Goal: Communication & Community: Participate in discussion

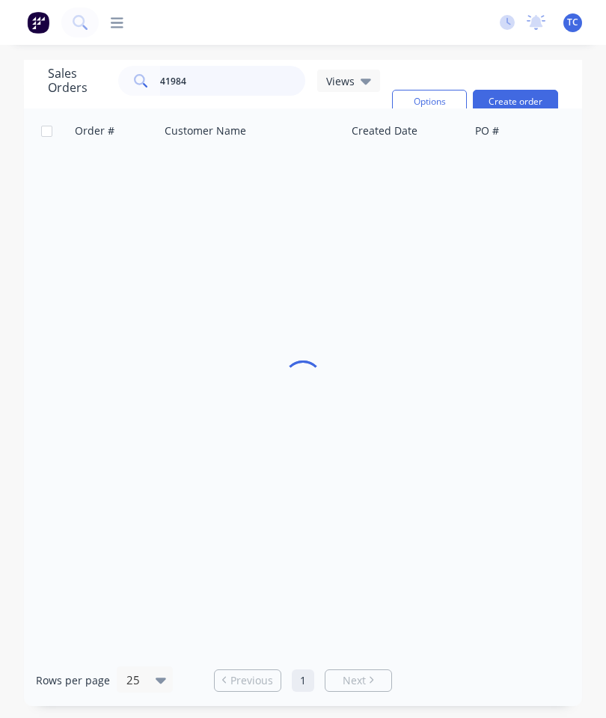
click at [224, 88] on input "41984" at bounding box center [233, 81] width 146 height 30
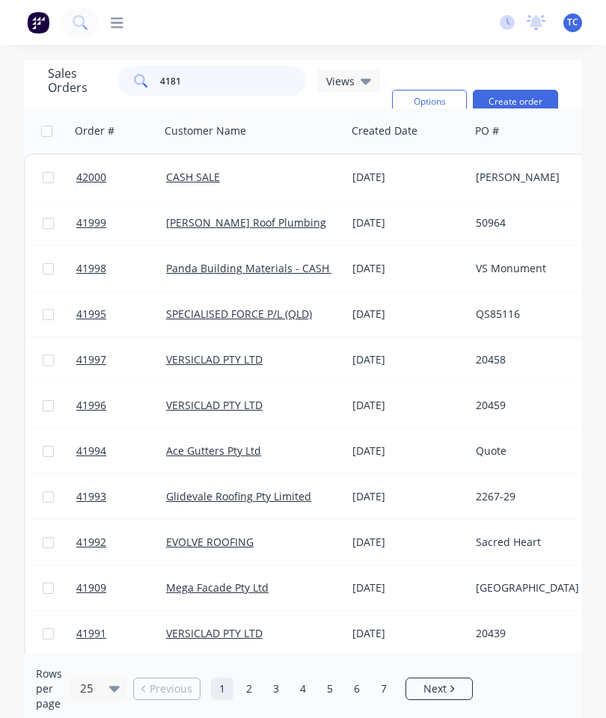
type input "41818"
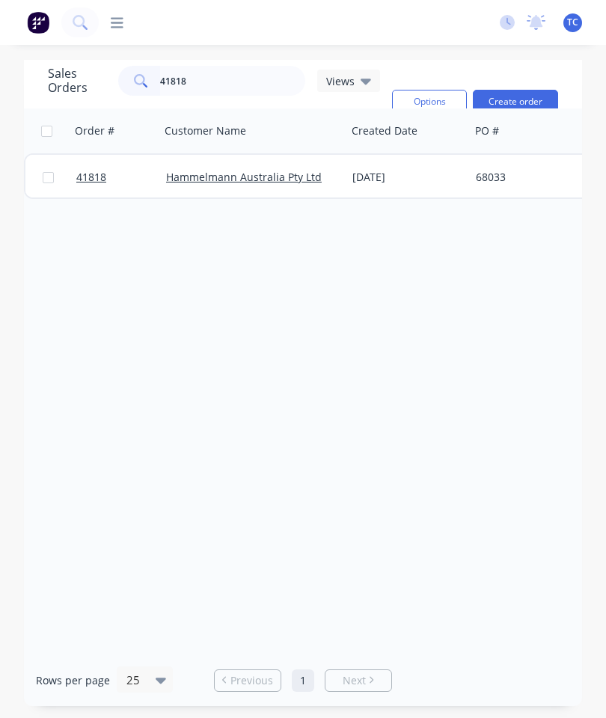
click at [88, 176] on span "41818" at bounding box center [91, 177] width 30 height 15
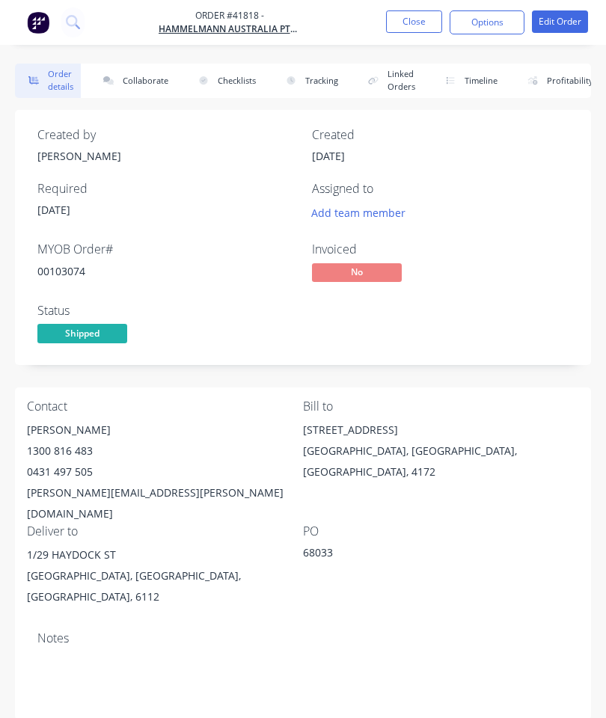
click at [138, 84] on button "Collaborate" at bounding box center [133, 81] width 86 height 34
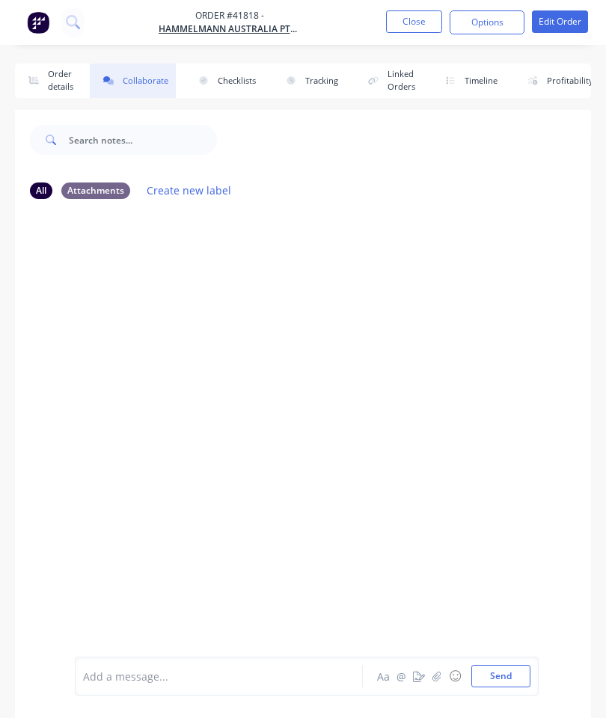
click at [429, 670] on button "button" at bounding box center [437, 676] width 18 height 18
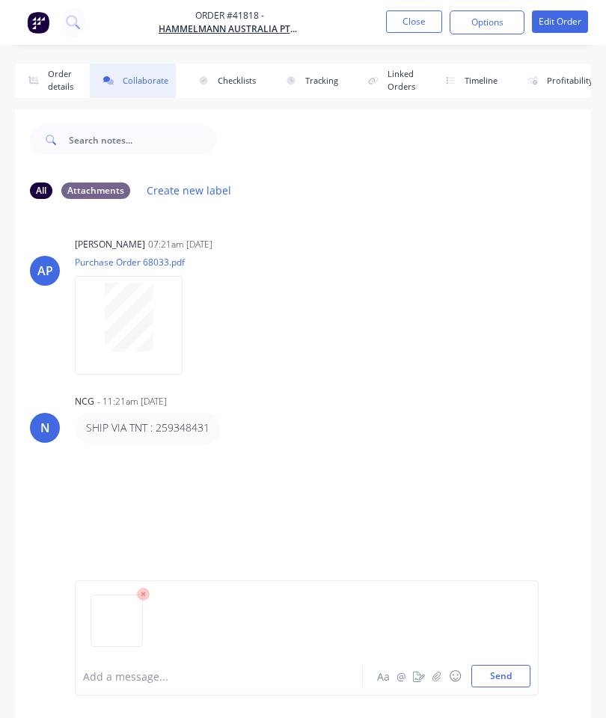
click at [509, 675] on button "Send" at bounding box center [500, 676] width 59 height 22
click at [415, 25] on button "Close" at bounding box center [414, 21] width 56 height 22
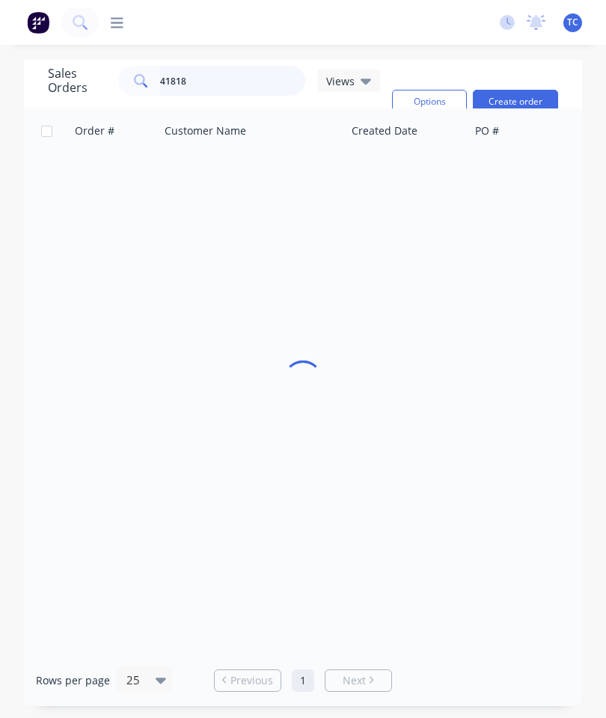
click at [238, 85] on input "41818" at bounding box center [233, 81] width 146 height 30
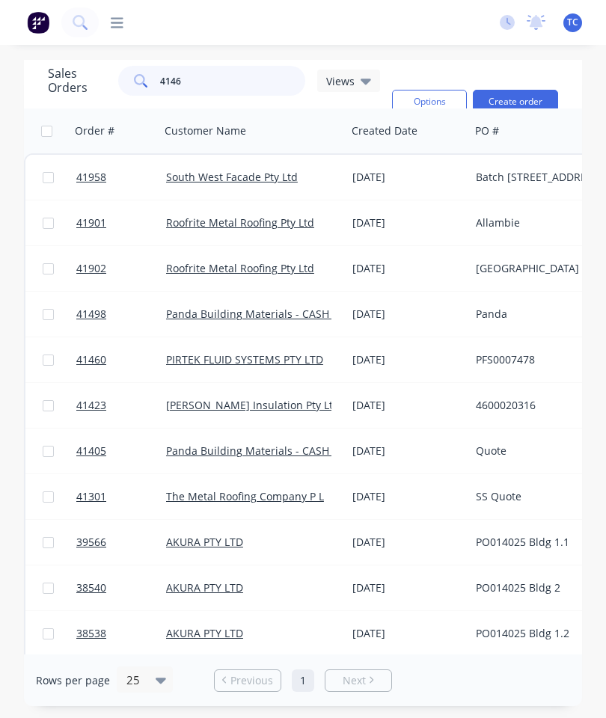
type input "41460"
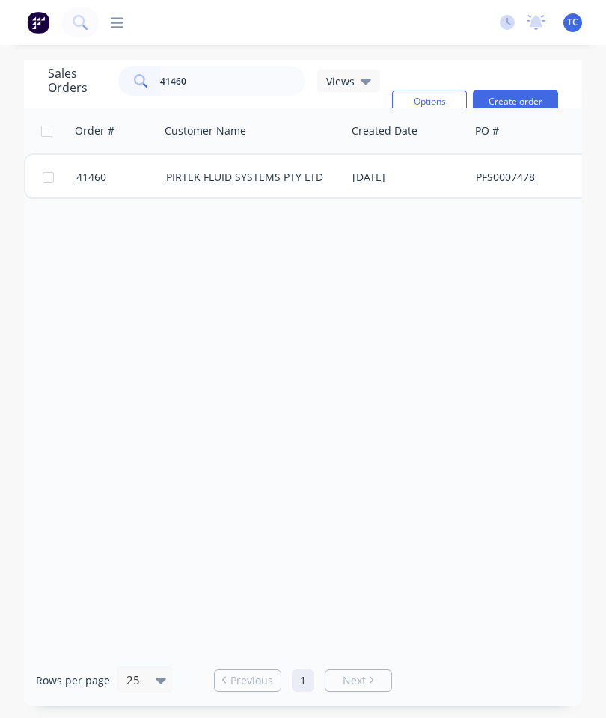
click at [86, 179] on span "41460" at bounding box center [91, 177] width 30 height 15
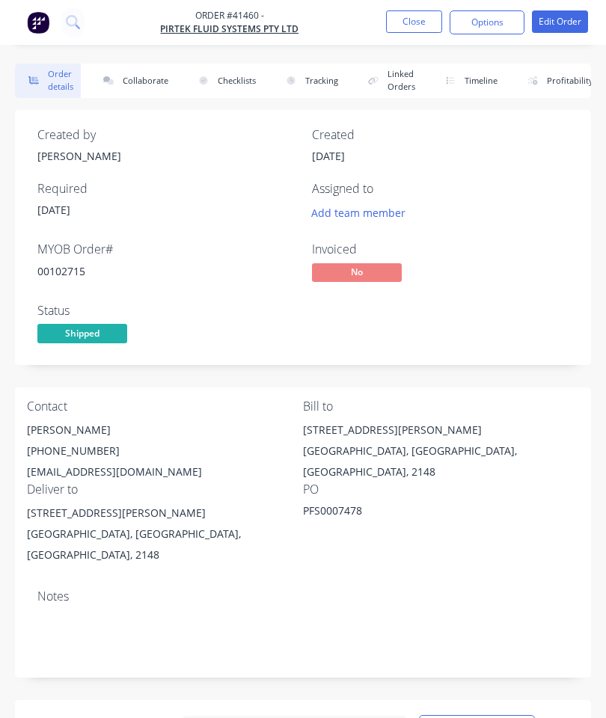
click at [142, 79] on button "Collaborate" at bounding box center [133, 81] width 86 height 34
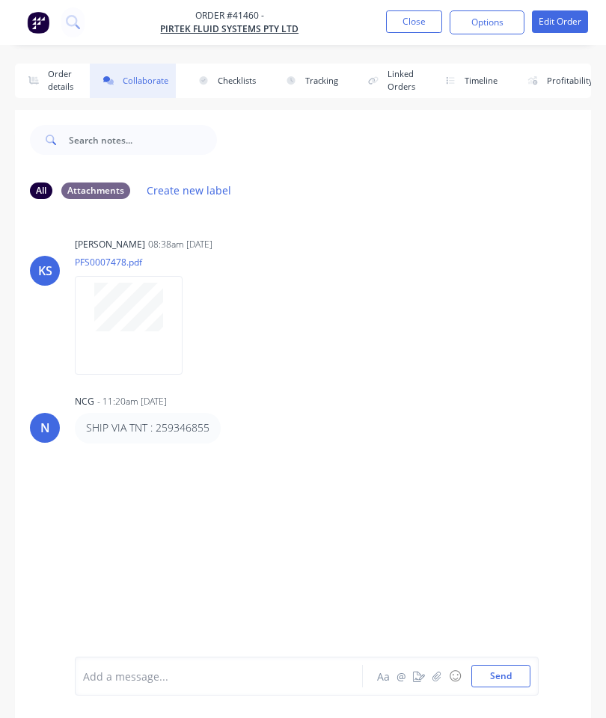
click at [435, 683] on button "button" at bounding box center [437, 676] width 18 height 18
click at [503, 670] on button "Send" at bounding box center [500, 676] width 59 height 22
click at [412, 31] on button "Close" at bounding box center [414, 21] width 56 height 22
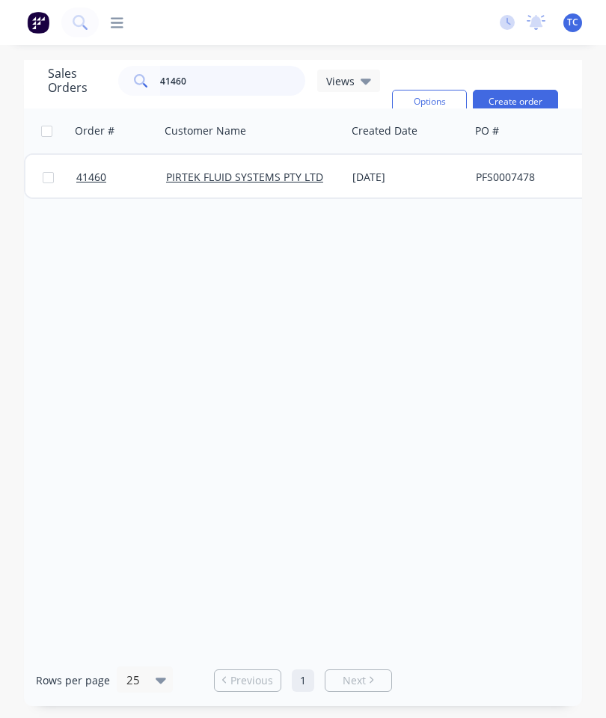
click at [240, 80] on input "41460" at bounding box center [233, 81] width 146 height 30
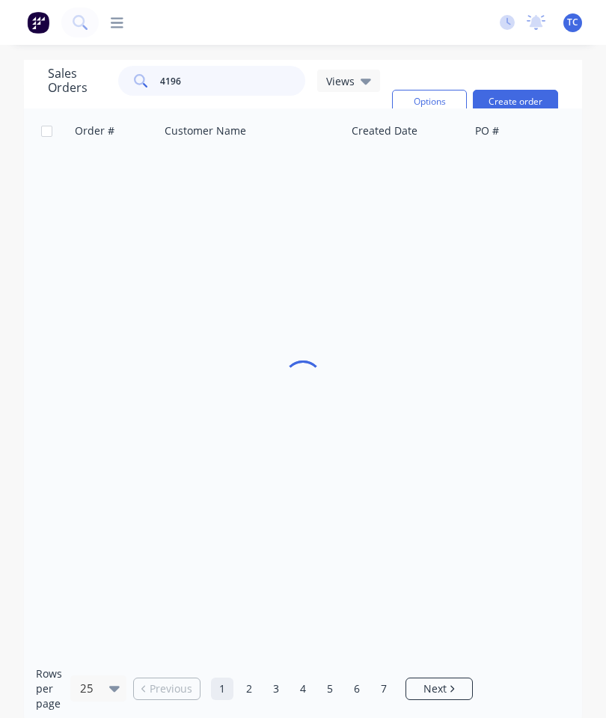
type input "41969"
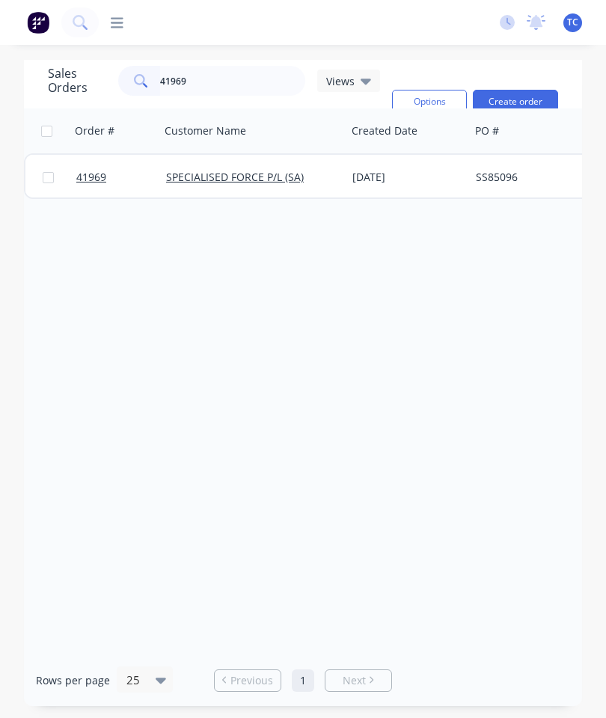
click at [91, 174] on span "41969" at bounding box center [91, 177] width 30 height 15
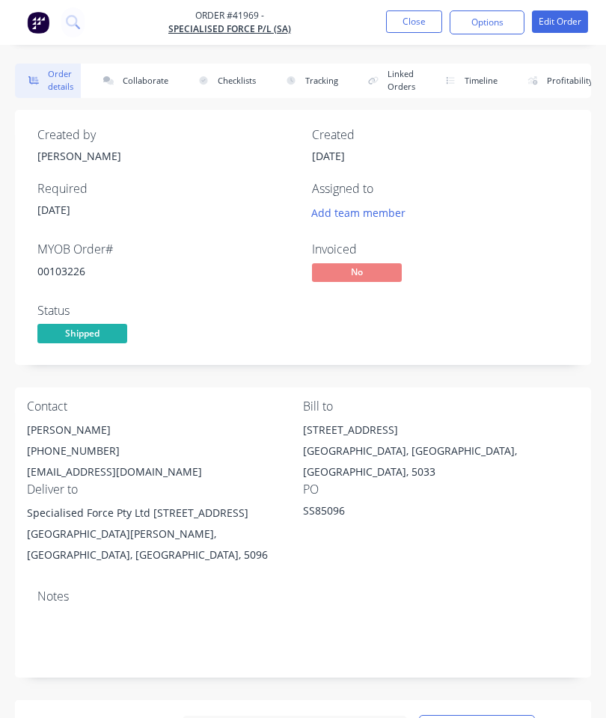
click at [139, 72] on button "Collaborate" at bounding box center [133, 81] width 86 height 34
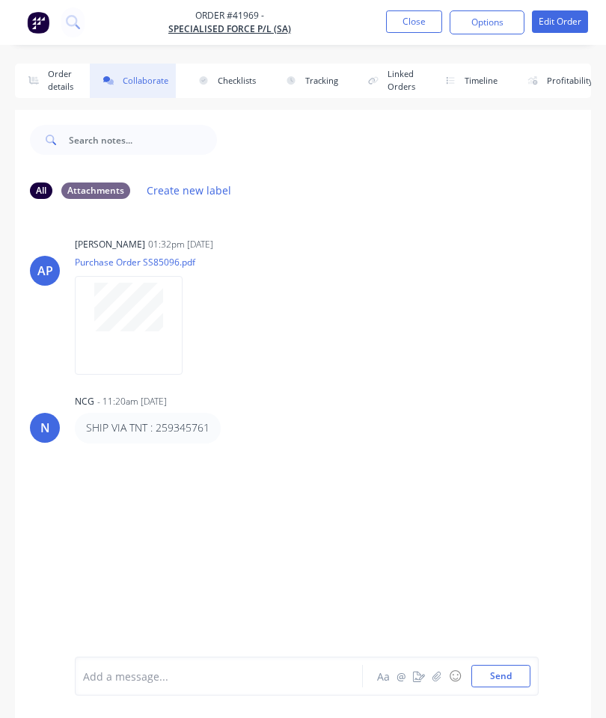
click at [434, 672] on icon "button" at bounding box center [436, 676] width 9 height 10
click at [501, 665] on button "Send" at bounding box center [500, 676] width 59 height 22
click at [419, 19] on button "Close" at bounding box center [414, 21] width 56 height 22
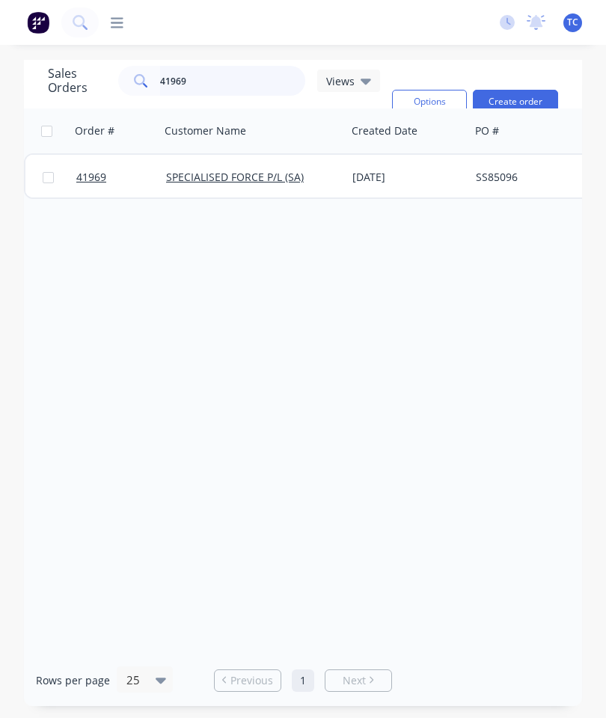
click at [234, 87] on input "41969" at bounding box center [233, 81] width 146 height 30
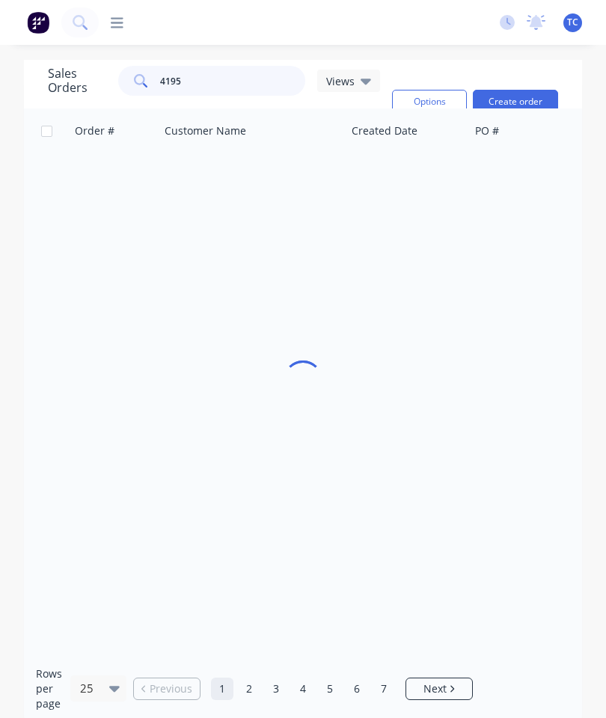
type input "41951"
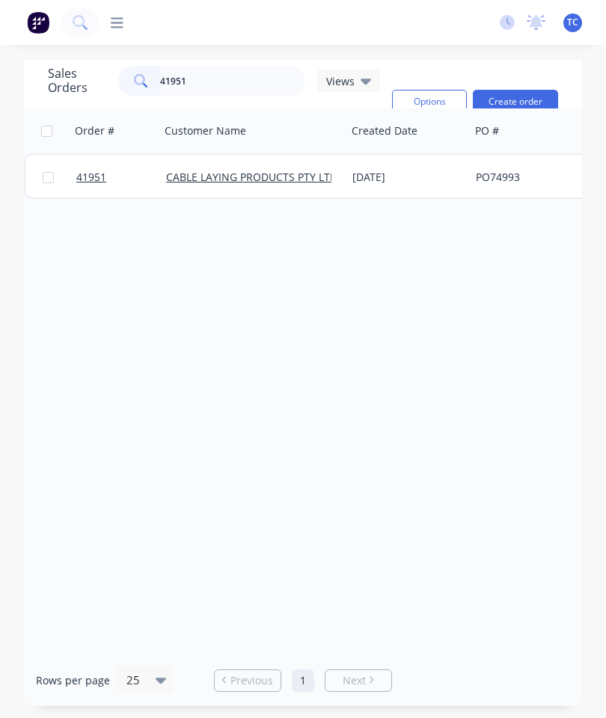
click at [94, 173] on span "41951" at bounding box center [91, 177] width 30 height 15
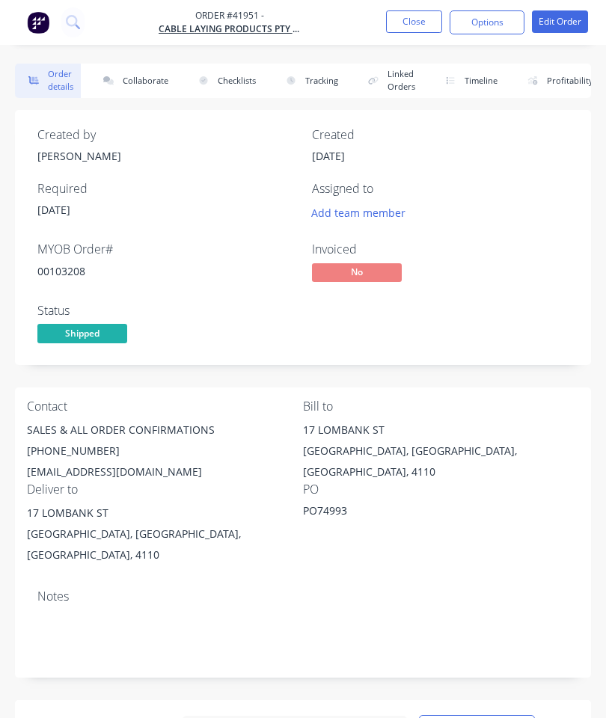
click at [155, 84] on button "Collaborate" at bounding box center [133, 81] width 86 height 34
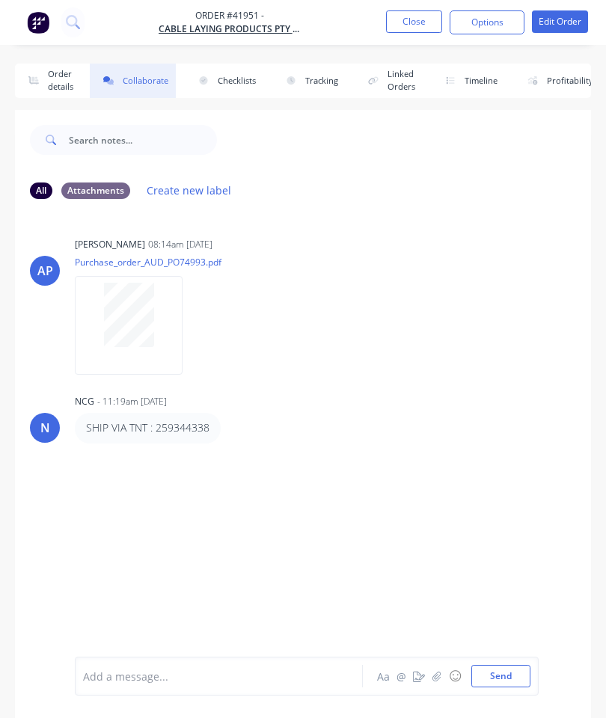
click at [441, 676] on icon "button" at bounding box center [436, 676] width 9 height 10
click at [495, 671] on button "Send" at bounding box center [500, 676] width 59 height 22
click at [426, 28] on button "Close" at bounding box center [414, 21] width 56 height 22
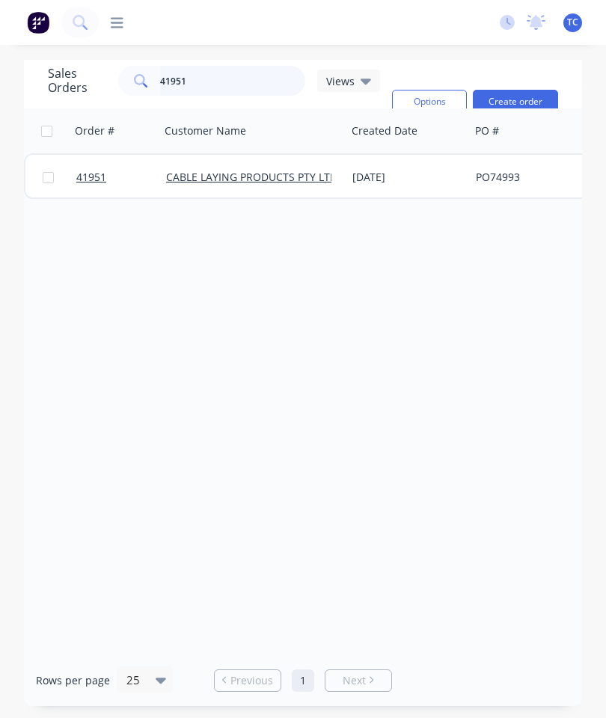
click at [242, 90] on input "41951" at bounding box center [233, 81] width 146 height 30
type input "4"
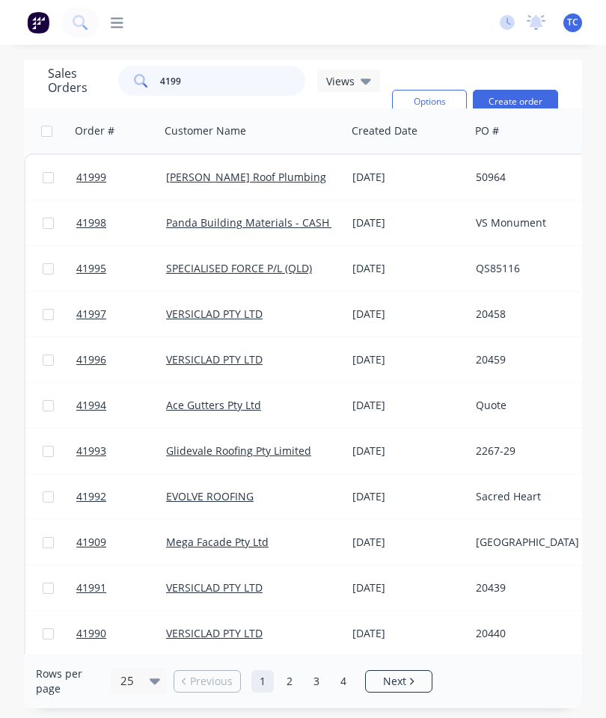
type input "41998"
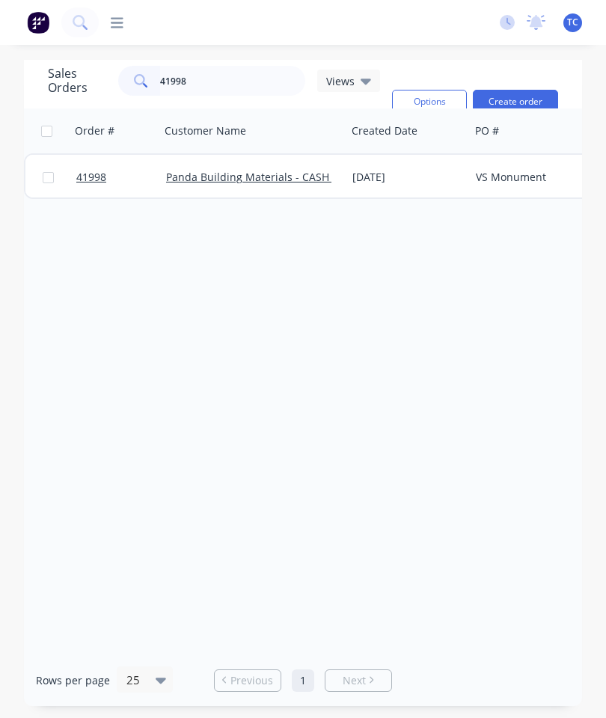
click at [82, 165] on link "41998" at bounding box center [121, 177] width 90 height 45
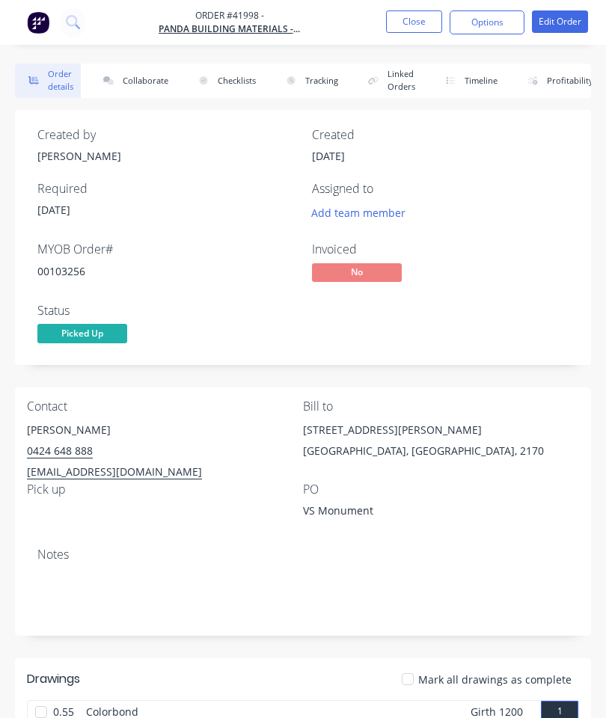
click at [138, 73] on button "Collaborate" at bounding box center [133, 81] width 86 height 34
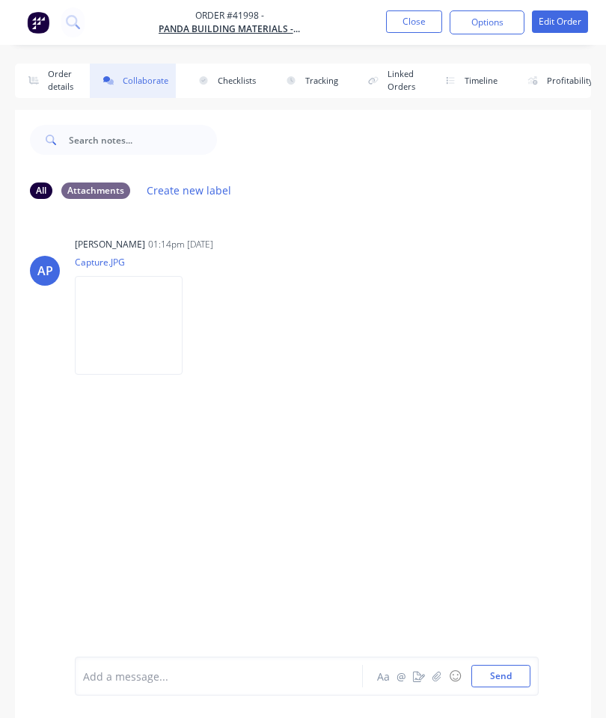
click at [428, 684] on button "button" at bounding box center [437, 676] width 18 height 18
click at [503, 675] on button "Send" at bounding box center [500, 676] width 59 height 22
